Goal: Navigation & Orientation: Find specific page/section

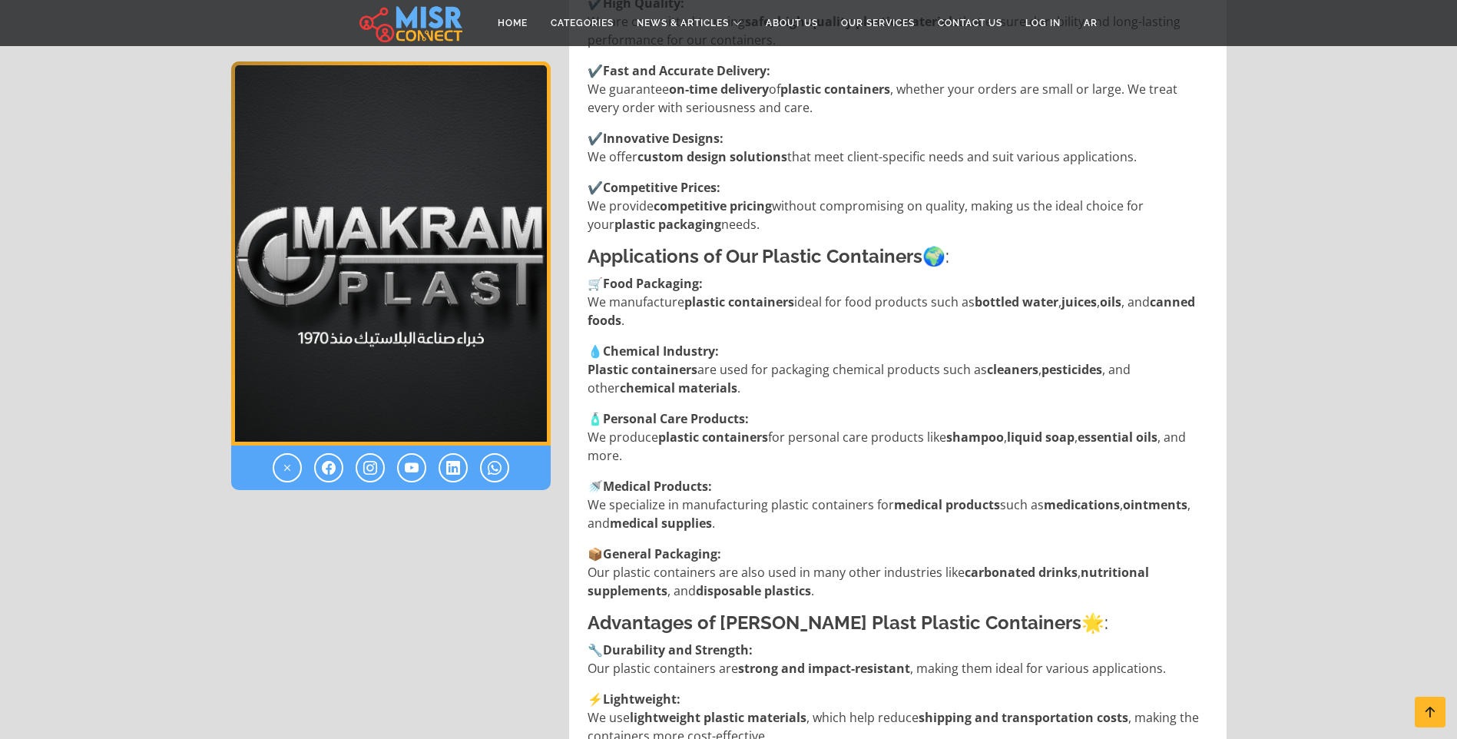
scroll to position [1228, 0]
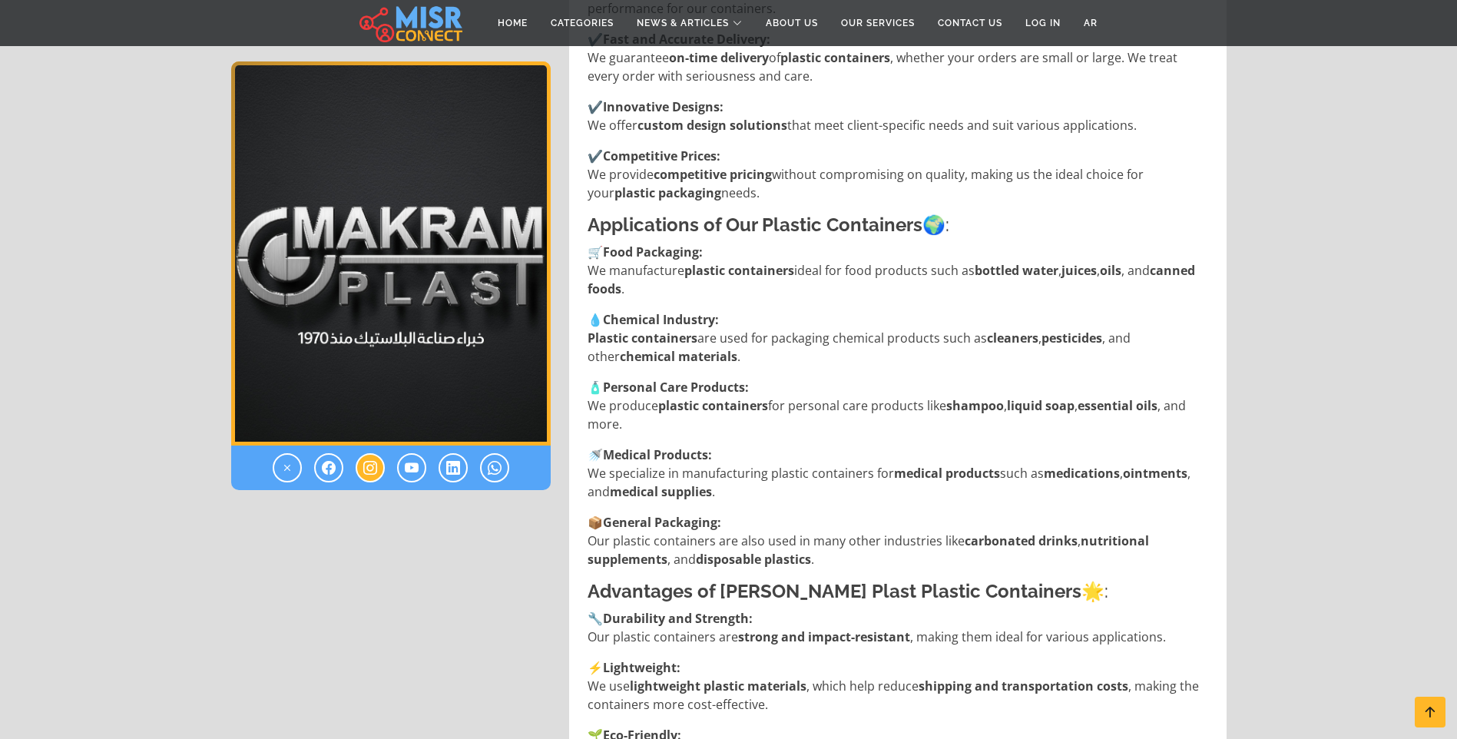
click at [383, 467] on link at bounding box center [369, 467] width 29 height 29
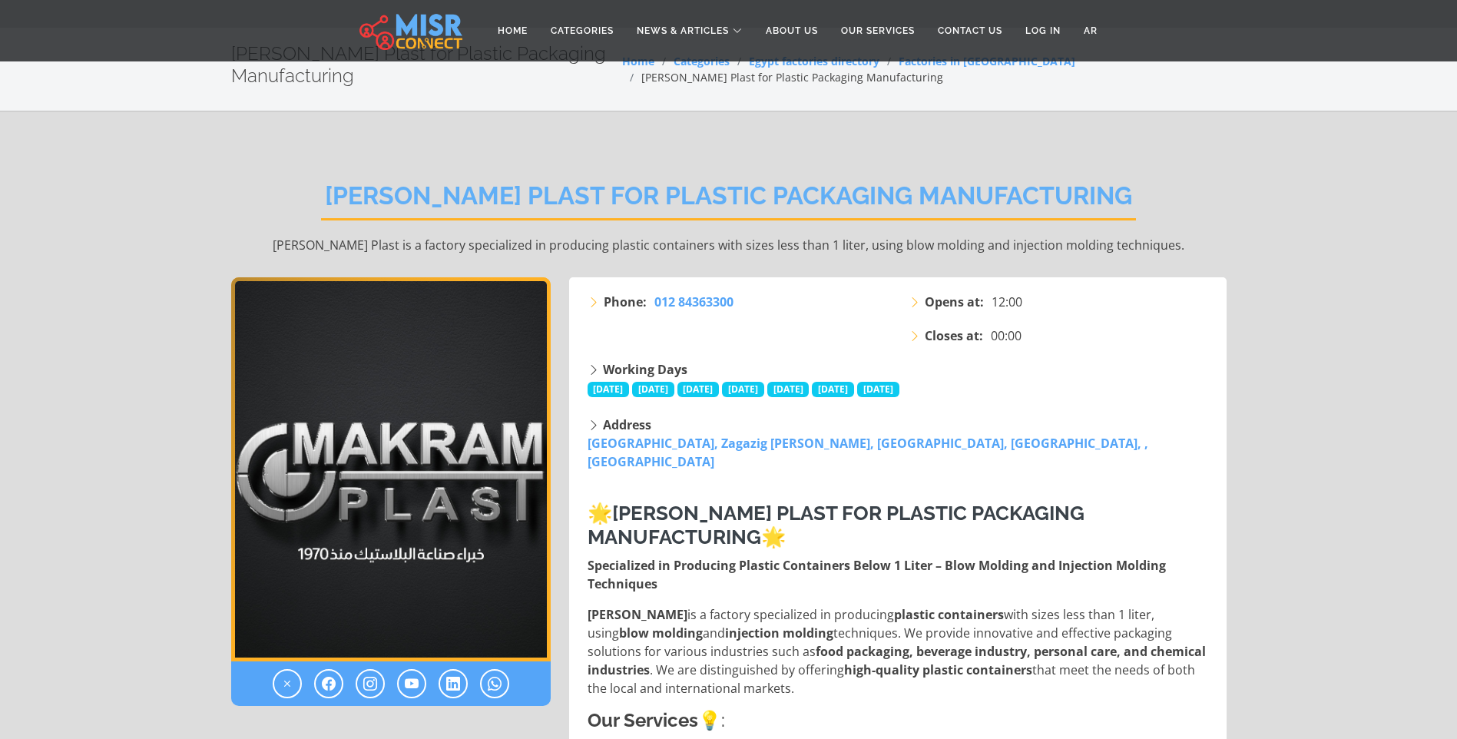
scroll to position [0, 0]
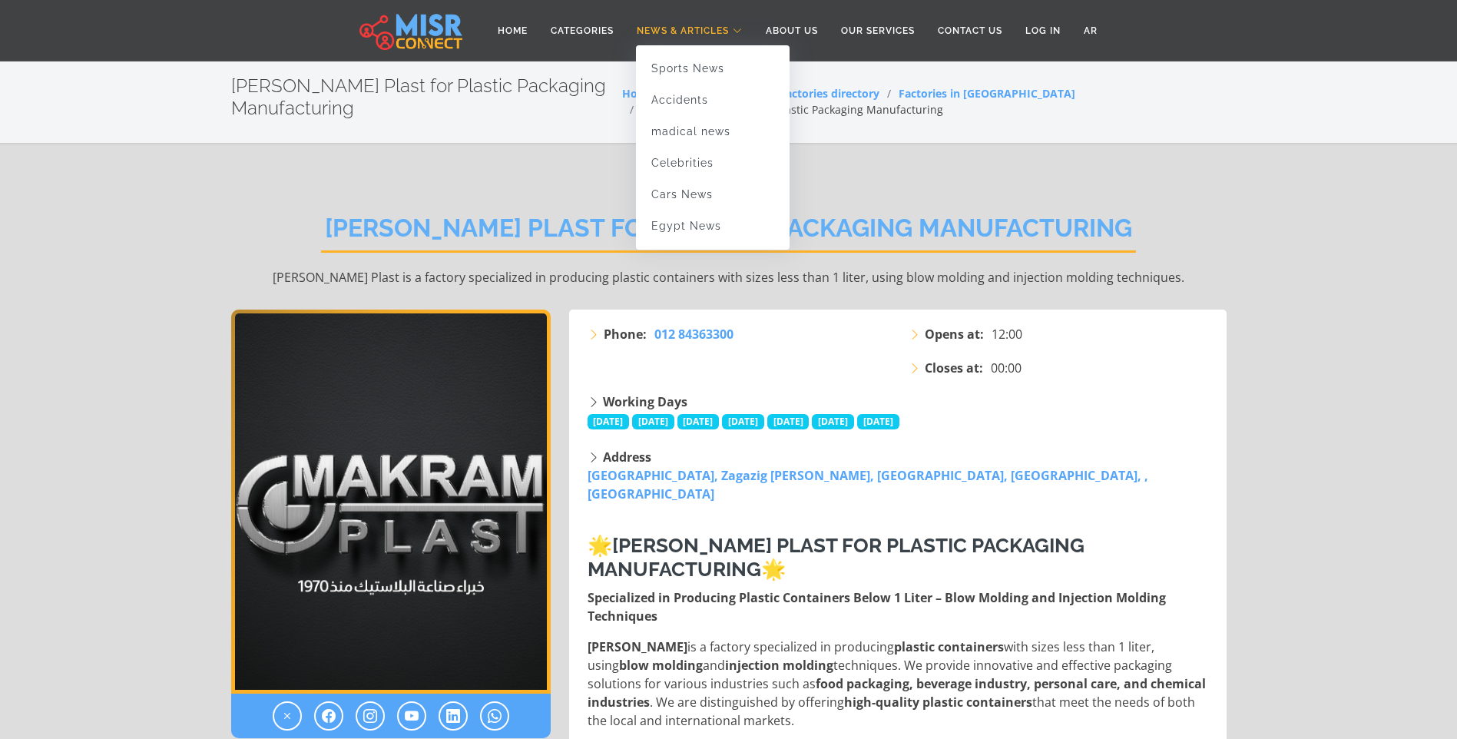
click at [675, 32] on span "News & Articles" at bounding box center [682, 31] width 92 height 14
click at [689, 69] on link "Sports News" at bounding box center [713, 68] width 154 height 31
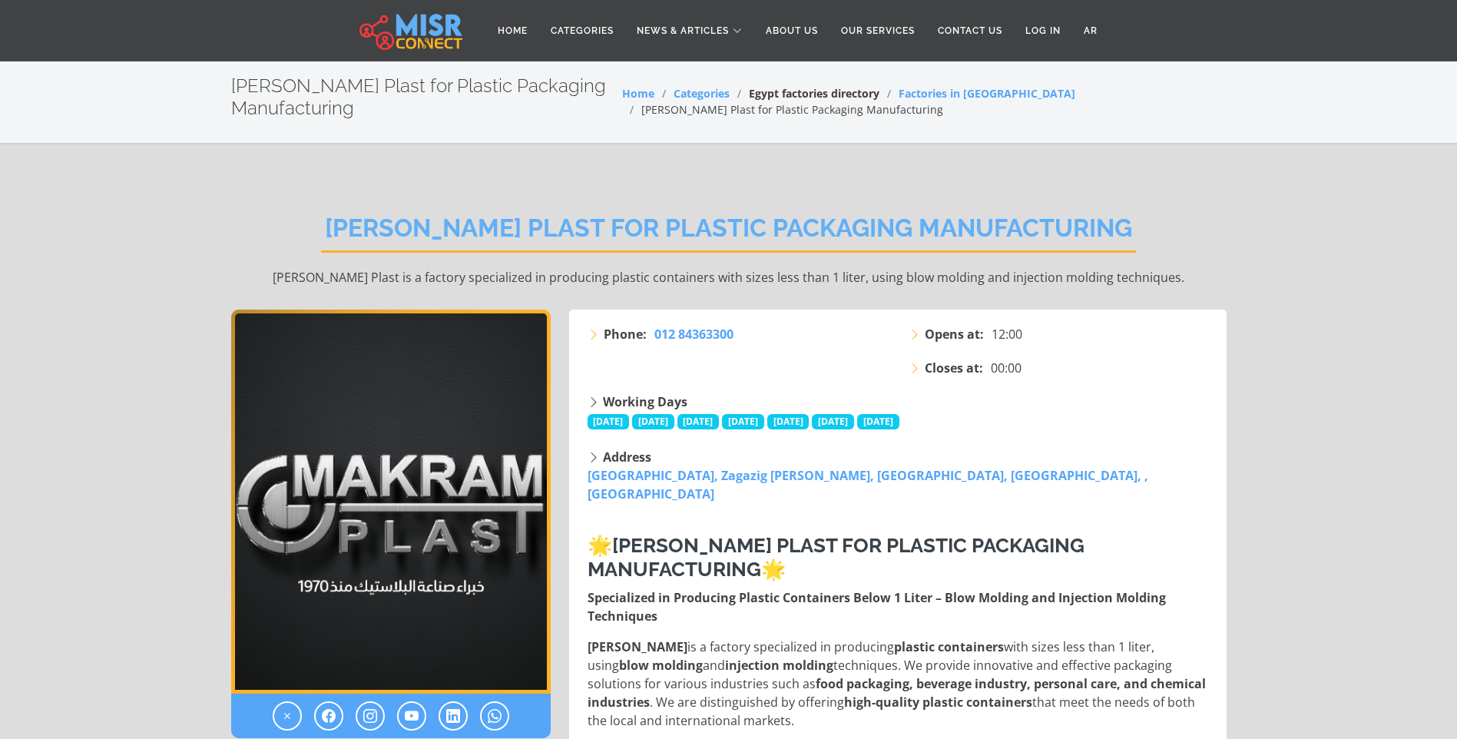
click at [846, 96] on link "Egypt factories directory" at bounding box center [814, 93] width 131 height 15
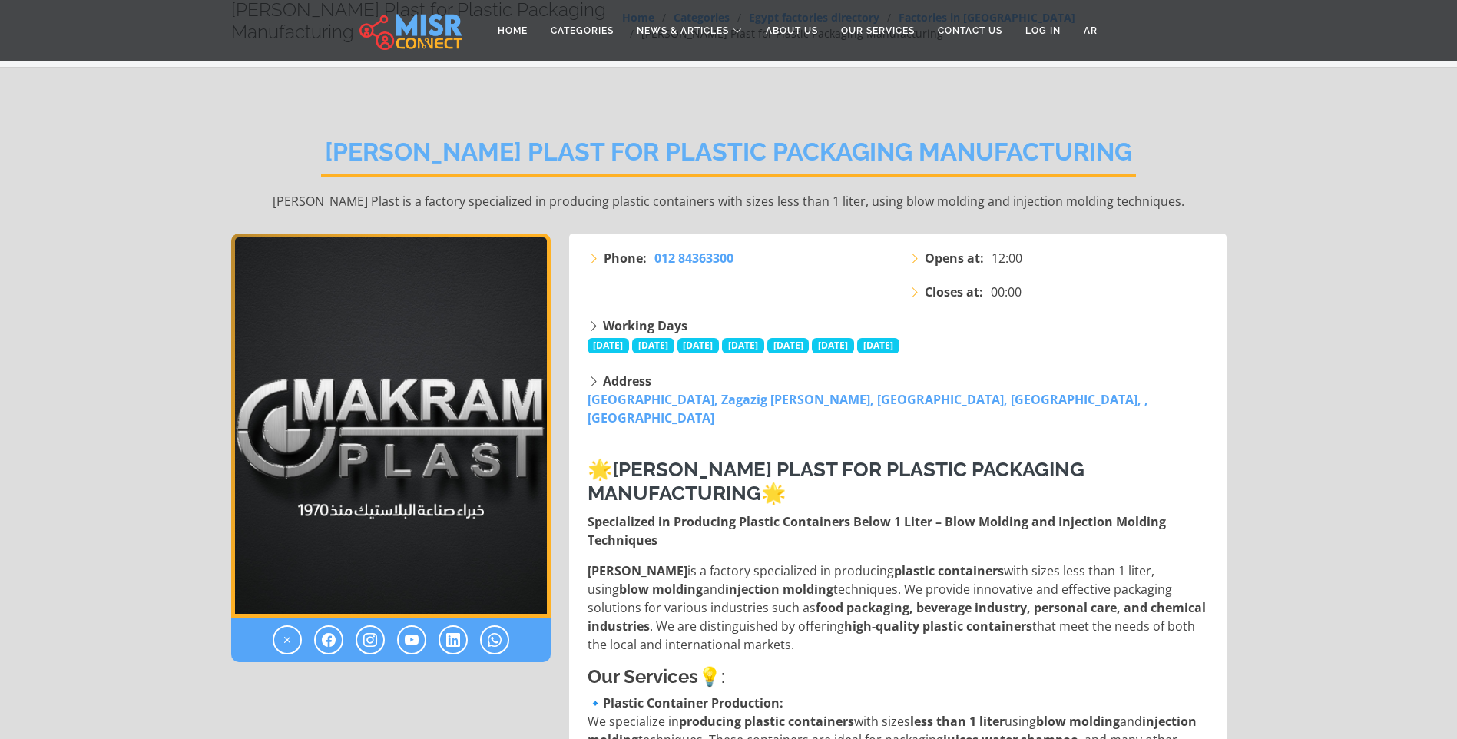
scroll to position [77, 0]
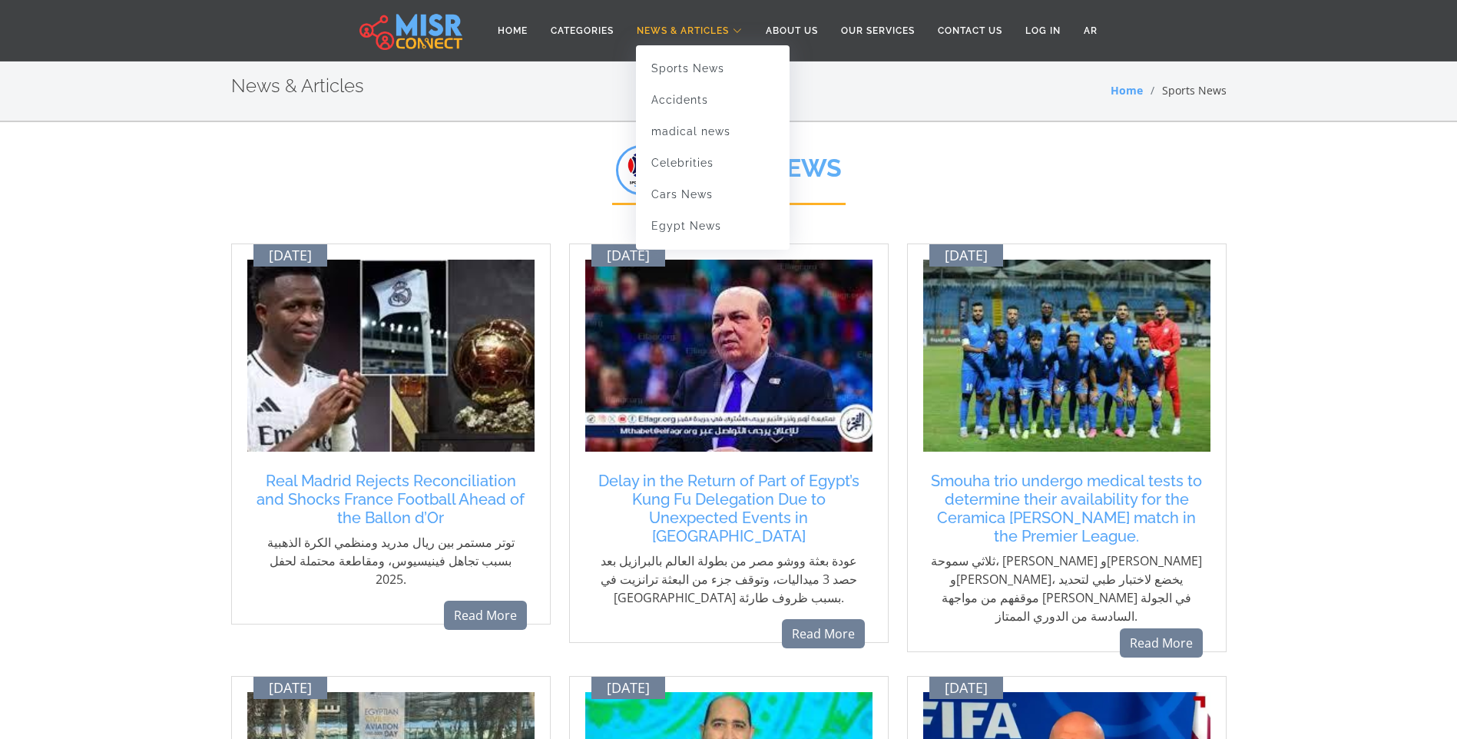
click at [668, 29] on span "News & Articles" at bounding box center [682, 31] width 92 height 14
click at [676, 97] on link "Accidents" at bounding box center [713, 99] width 154 height 31
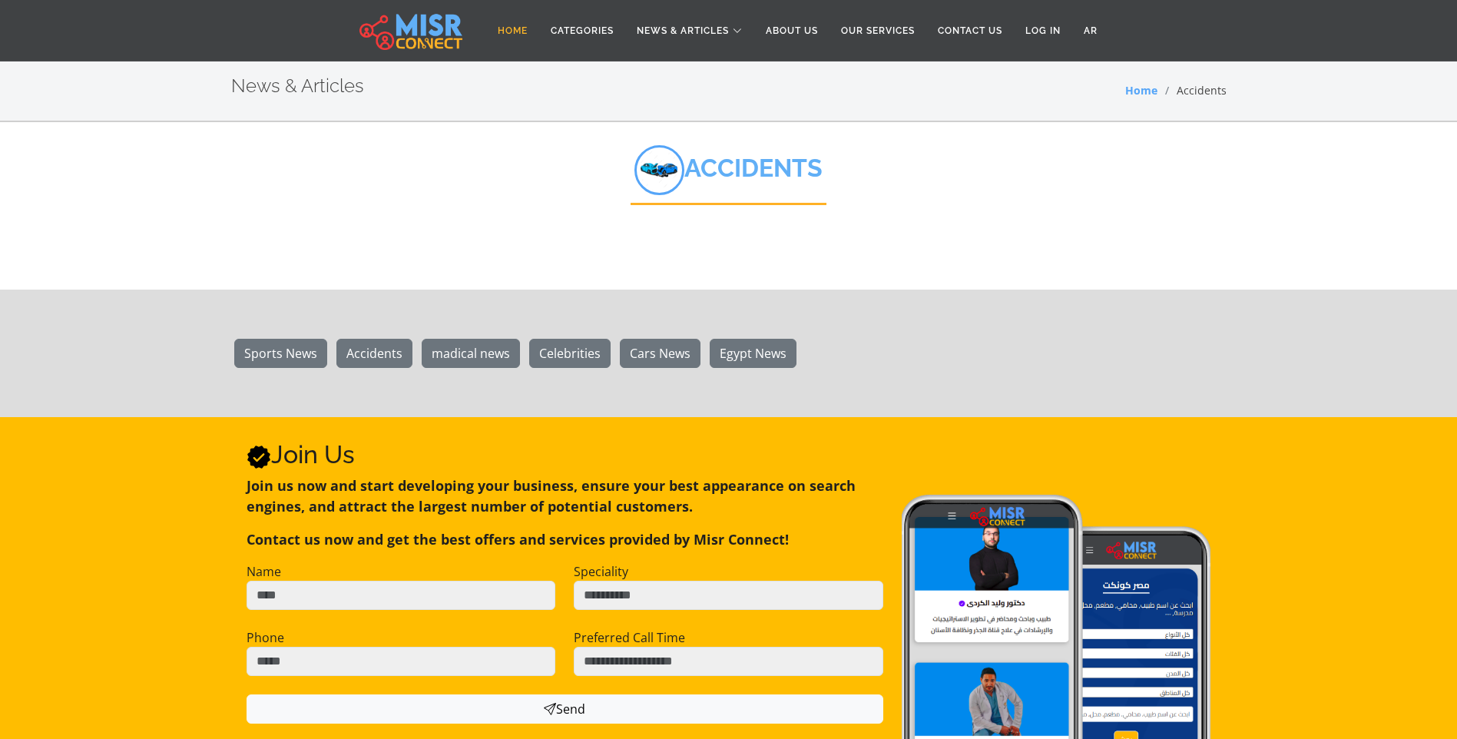
click at [504, 26] on link "Home" at bounding box center [512, 30] width 53 height 29
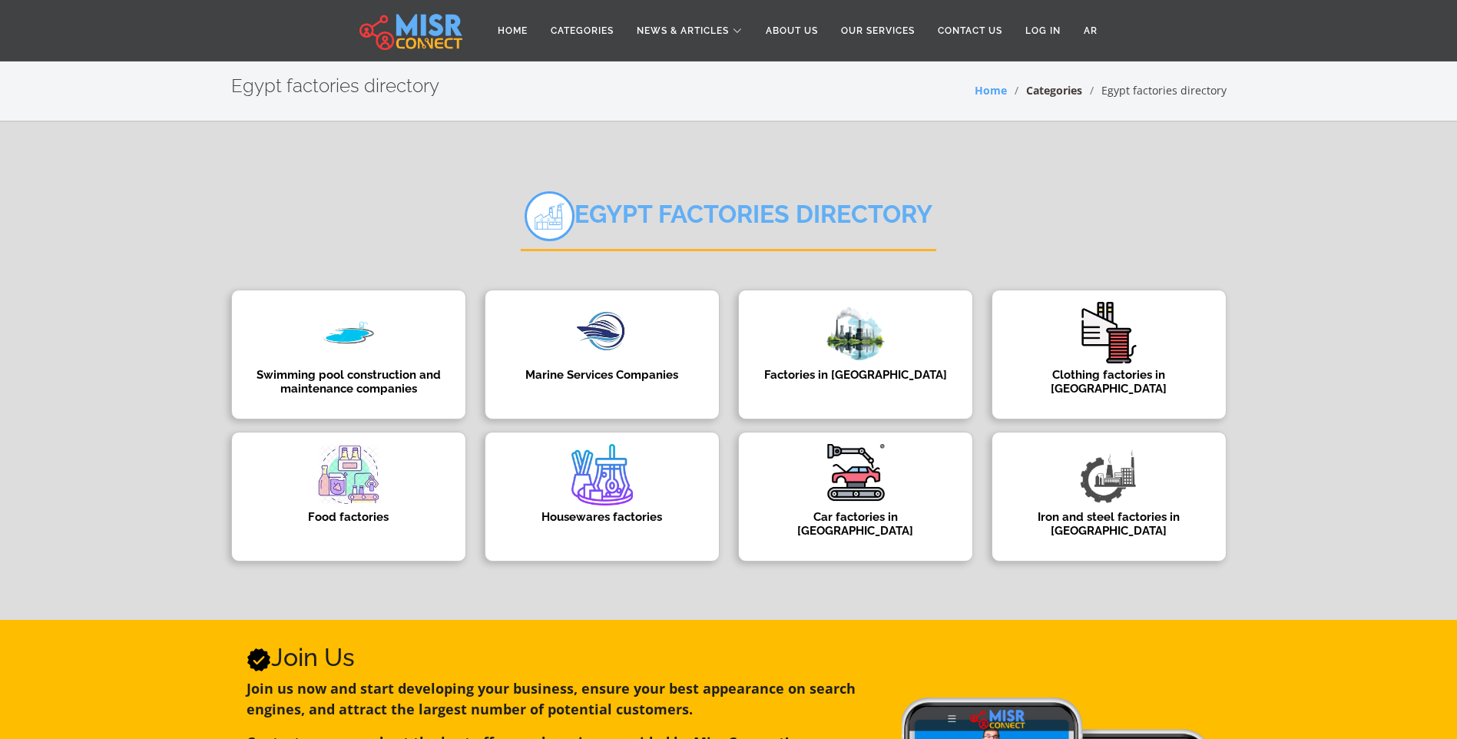
click at [1045, 86] on link "Categories" at bounding box center [1054, 90] width 56 height 15
